Goal: Check status: Check status

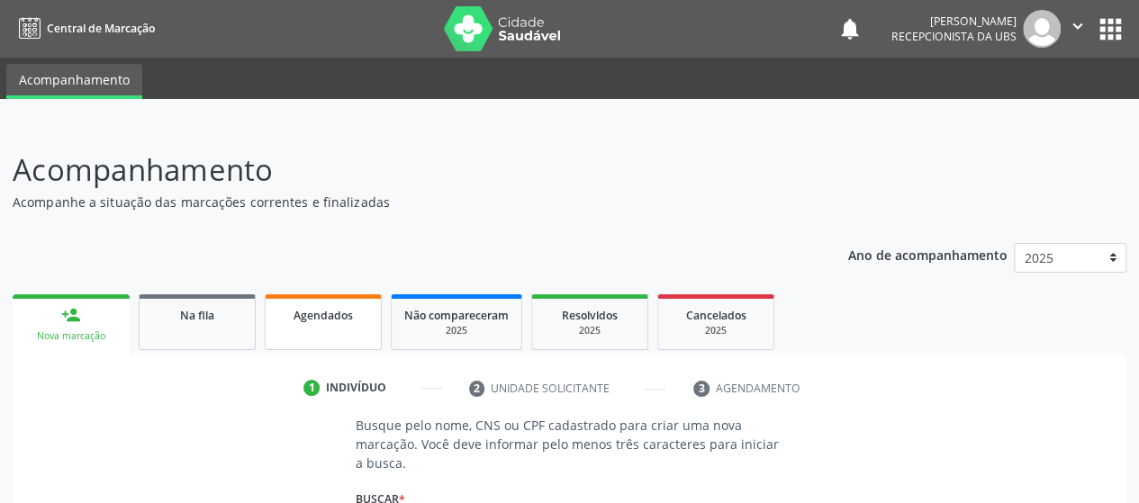
click at [305, 332] on link "Agendados" at bounding box center [323, 322] width 117 height 56
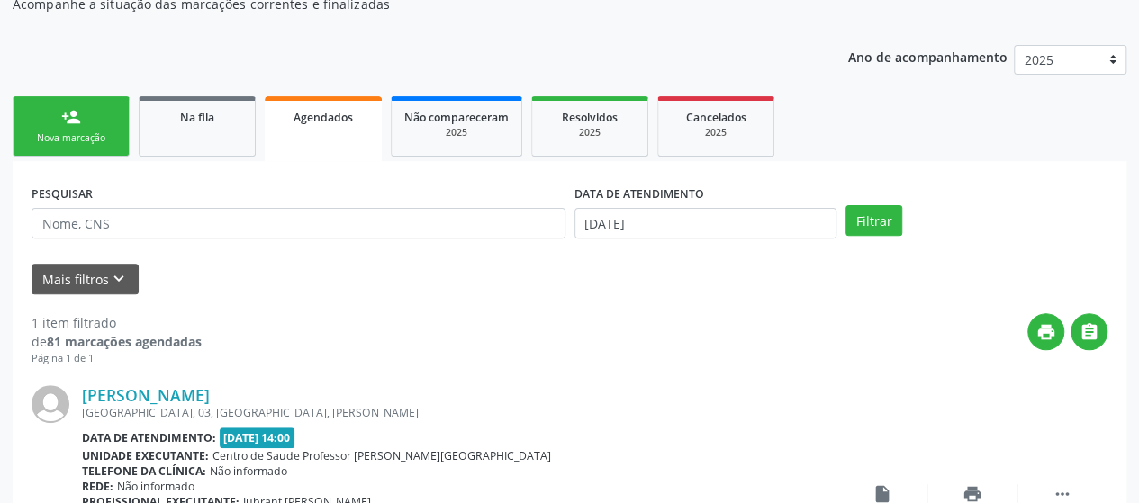
scroll to position [270, 0]
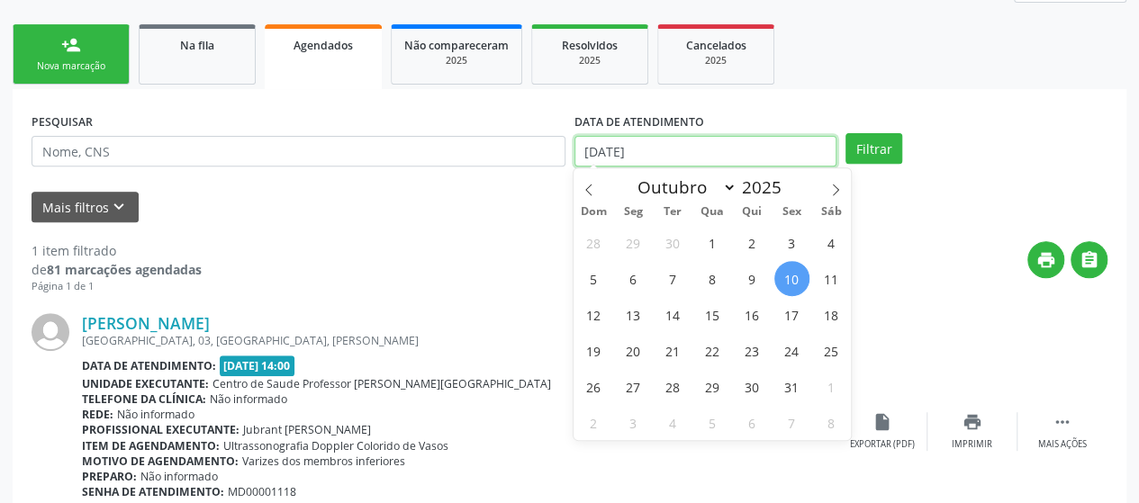
click at [664, 141] on input "[DATE]" at bounding box center [705, 151] width 262 height 31
click at [633, 352] on span "20" at bounding box center [633, 350] width 35 height 35
type input "[DATE]"
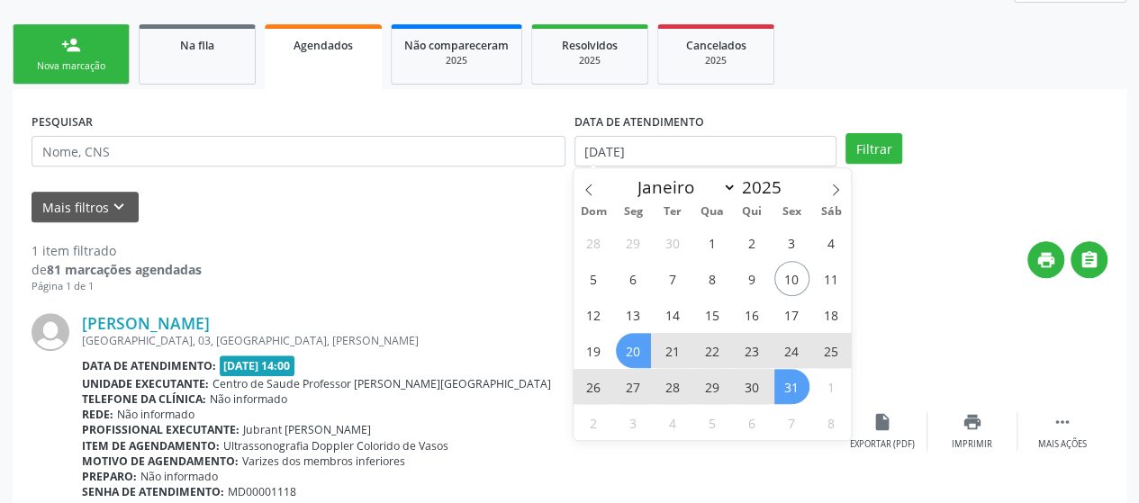
click at [793, 388] on span "31" at bounding box center [791, 386] width 35 height 35
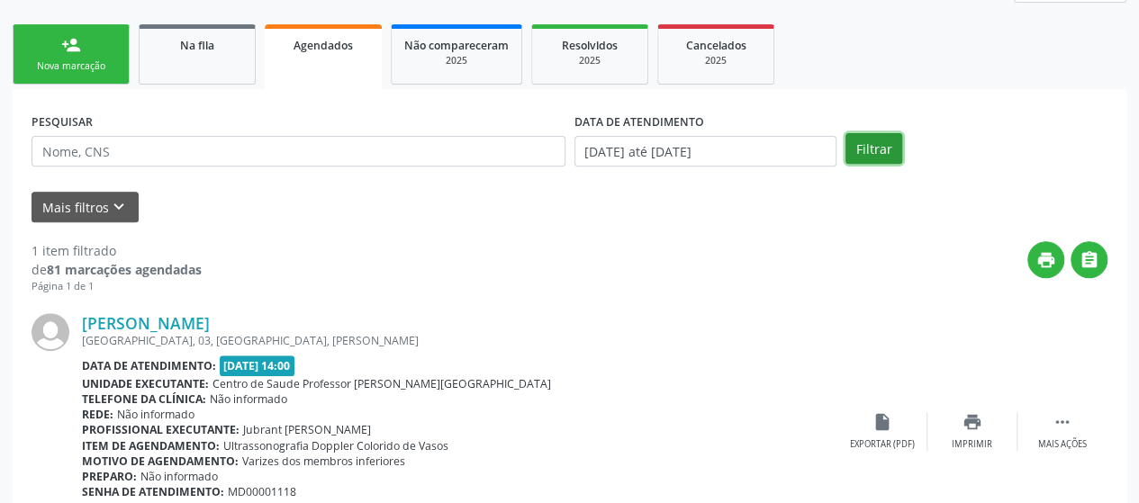
click at [898, 149] on button "Filtrar" at bounding box center [873, 148] width 57 height 31
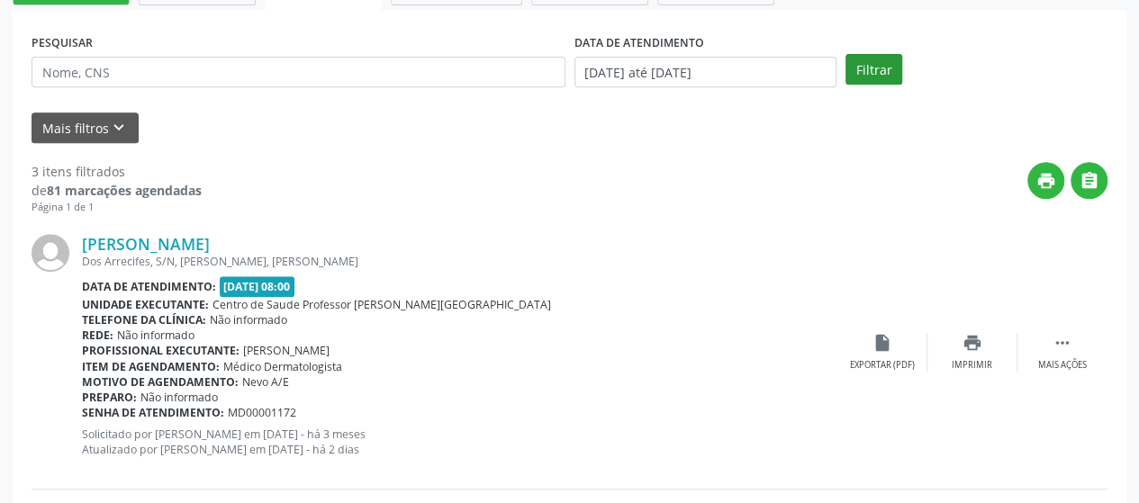
scroll to position [285, 0]
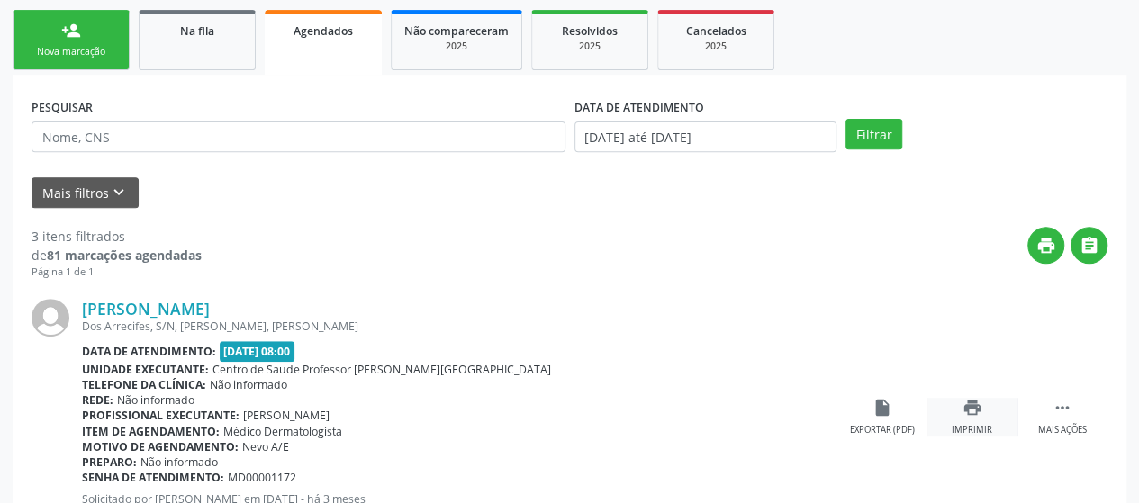
click at [962, 424] on div "Imprimir" at bounding box center [972, 430] width 41 height 13
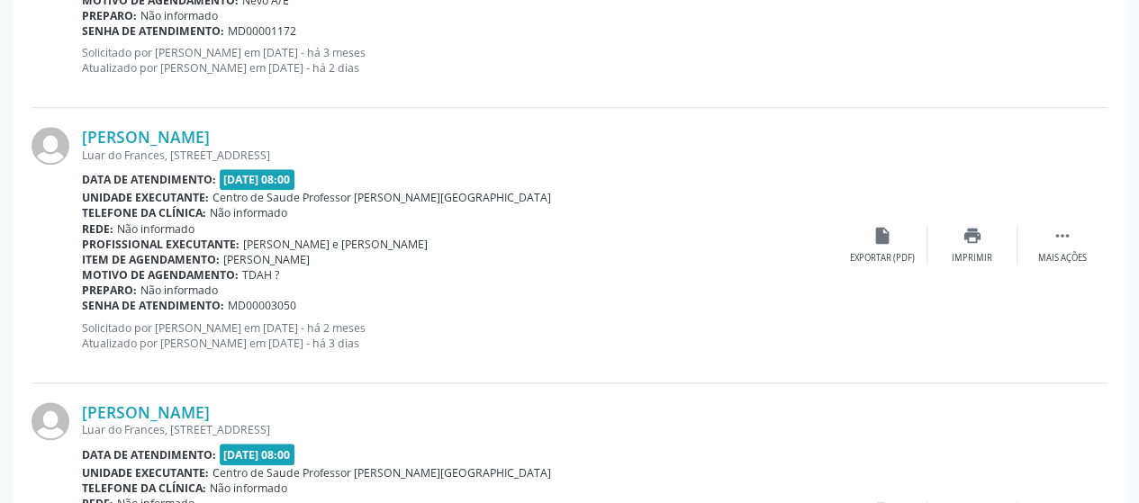
scroll to position [735, 0]
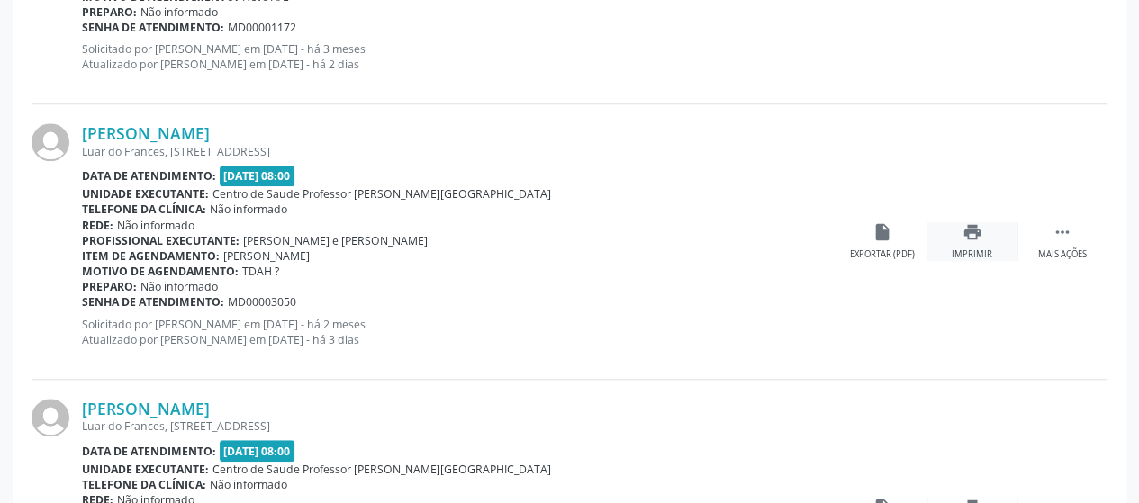
click at [983, 237] on div "print Imprimir" at bounding box center [972, 241] width 90 height 39
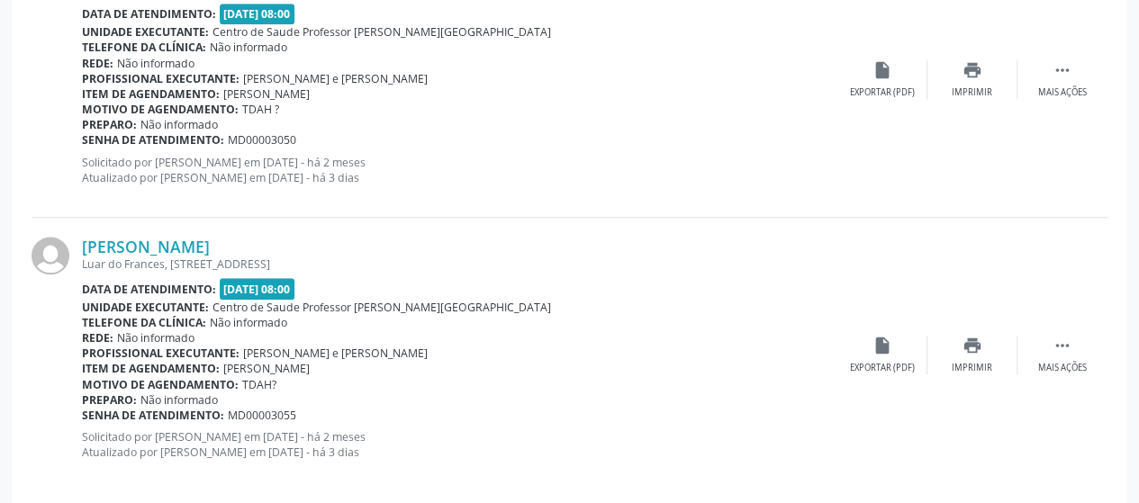
scroll to position [915, 0]
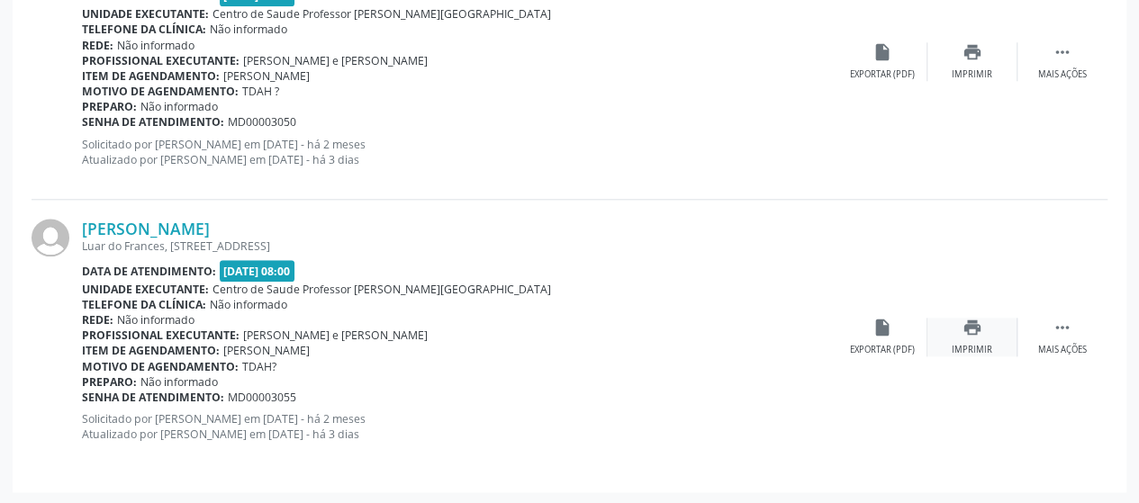
click at [971, 318] on icon "print" at bounding box center [972, 328] width 20 height 20
